Goal: Transaction & Acquisition: Subscribe to service/newsletter

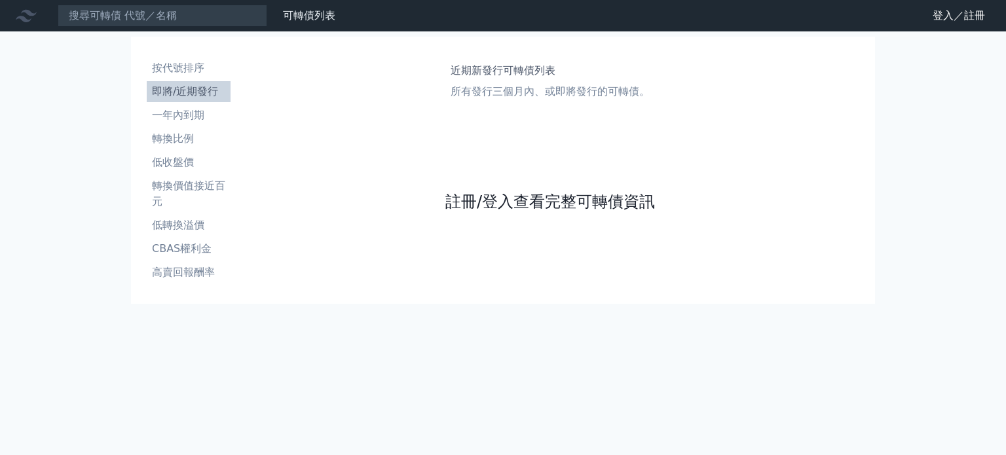
click at [510, 201] on link "註冊/登入查看完整可轉債資訊" at bounding box center [551, 201] width 210 height 21
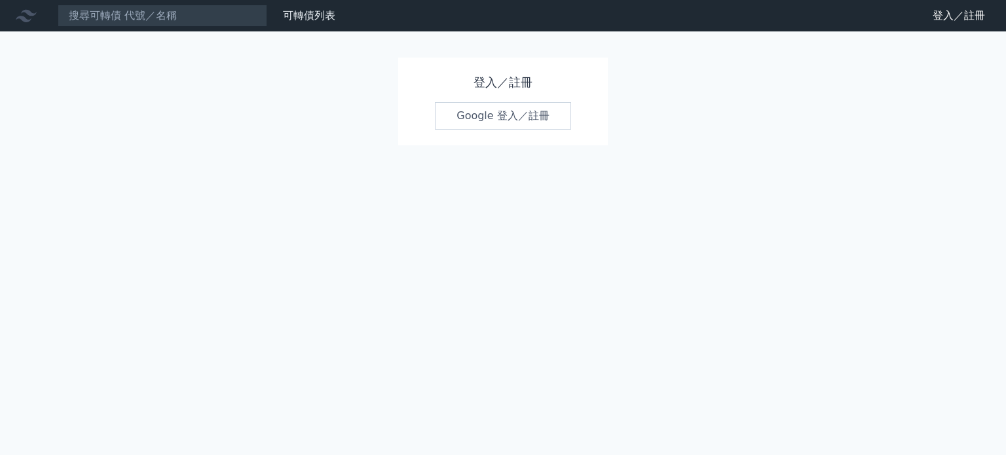
click at [477, 123] on link "Google 登入／註冊" at bounding box center [503, 116] width 136 height 28
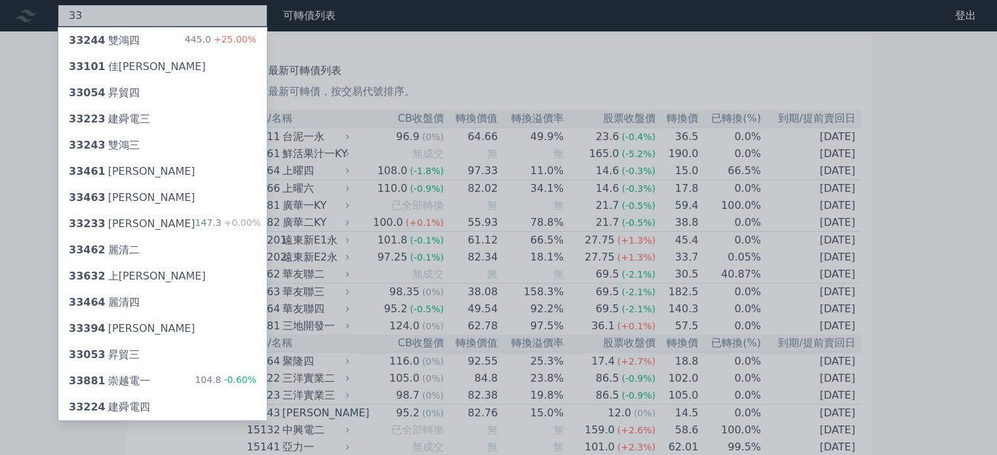
type input "33"
click at [450, 172] on div at bounding box center [498, 227] width 997 height 455
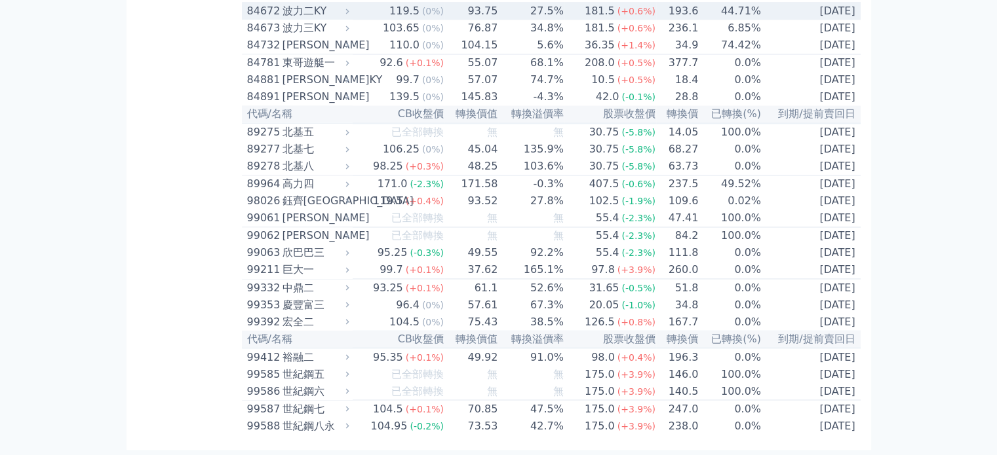
scroll to position [7743, 0]
